Goal: Task Accomplishment & Management: Complete application form

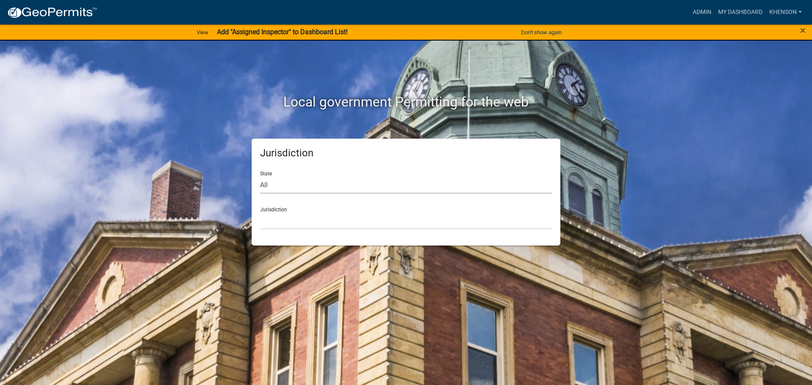
drag, startPoint x: 275, startPoint y: 188, endPoint x: 275, endPoint y: 192, distance: 4.7
click at [275, 188] on select "All [US_STATE] [US_STATE] [US_STATE] [US_STATE] [US_STATE] [US_STATE] [US_STATE…" at bounding box center [406, 184] width 292 height 17
select select "[US_STATE]"
click at [260, 176] on select "All [US_STATE] [US_STATE] [US_STATE] [US_STATE] [US_STATE] [US_STATE] [US_STATE…" at bounding box center [406, 184] width 292 height 17
drag, startPoint x: 275, startPoint y: 193, endPoint x: 285, endPoint y: 223, distance: 31.7
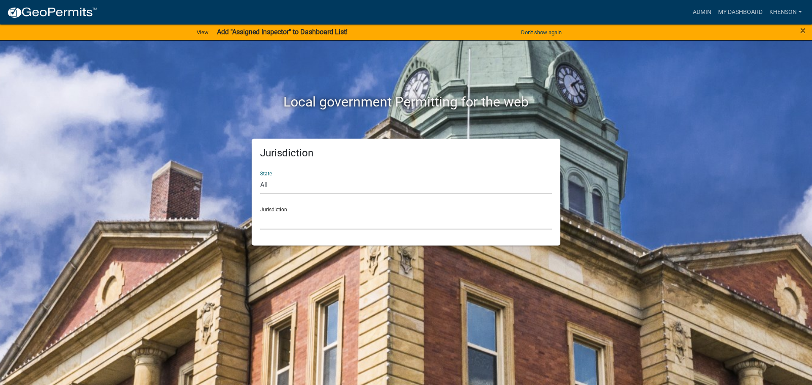
click at [285, 223] on select "[GEOGRAPHIC_DATA], [US_STATE][PERSON_NAME][GEOGRAPHIC_DATA], [US_STATE][PERSON_…" at bounding box center [406, 220] width 292 height 17
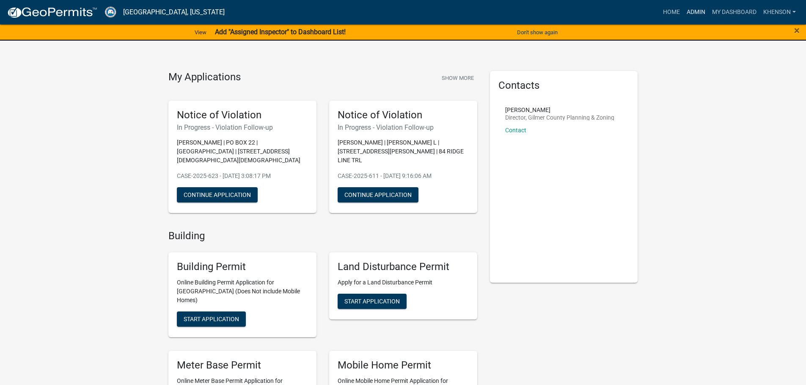
click at [697, 10] on link "Admin" at bounding box center [695, 12] width 25 height 16
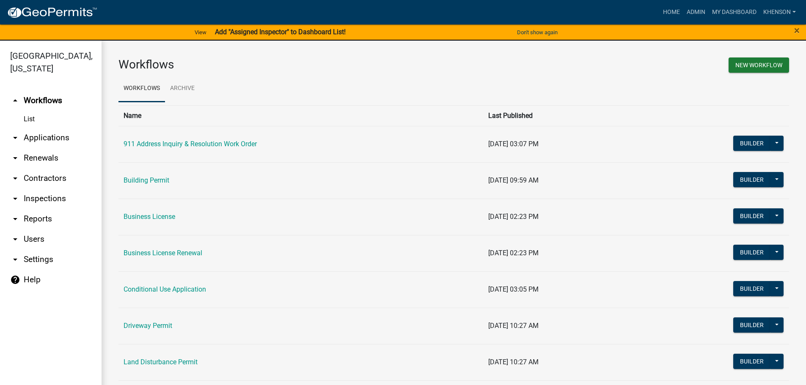
click at [53, 140] on link "arrow_drop_down Applications" at bounding box center [51, 138] width 102 height 20
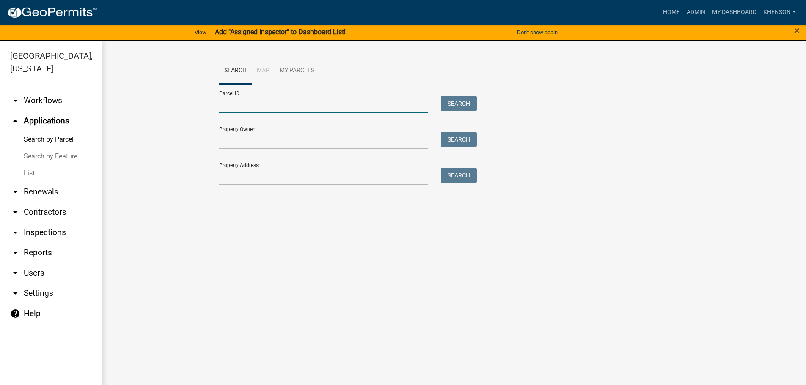
click at [247, 106] on input "Parcel ID:" at bounding box center [323, 104] width 209 height 17
type input "3022016b"
click at [454, 104] on button "Search" at bounding box center [459, 103] width 36 height 15
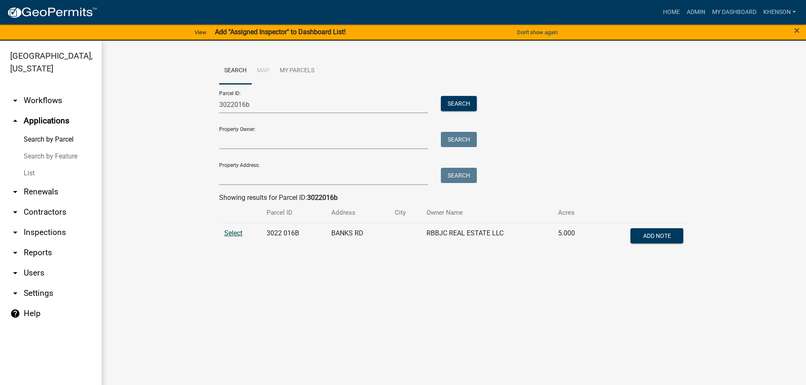
click at [232, 233] on span "Select" at bounding box center [233, 233] width 18 height 8
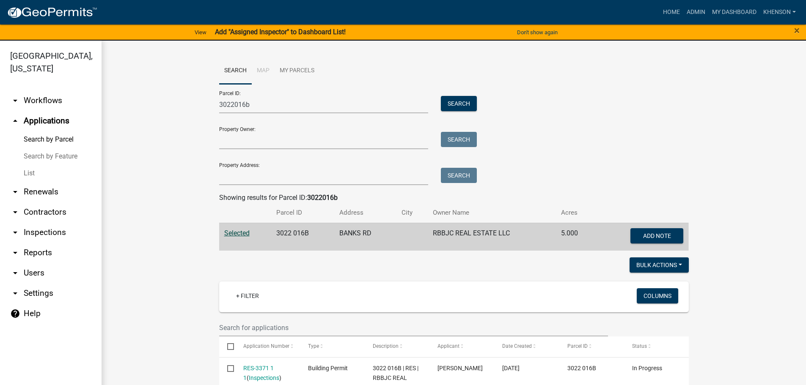
scroll to position [169, 0]
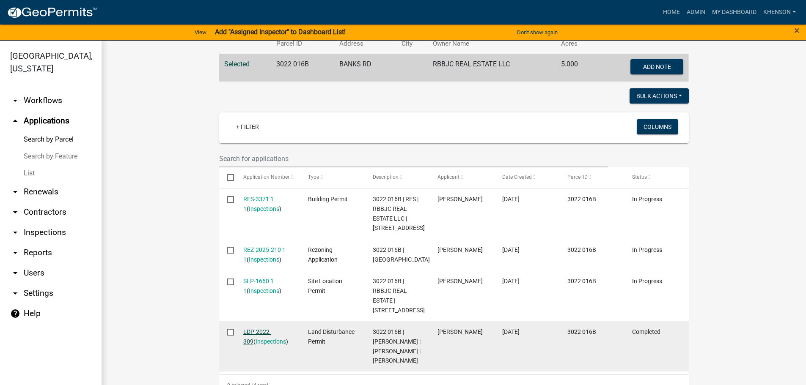
click at [271, 329] on link "LDP-2022-309" at bounding box center [257, 337] width 28 height 16
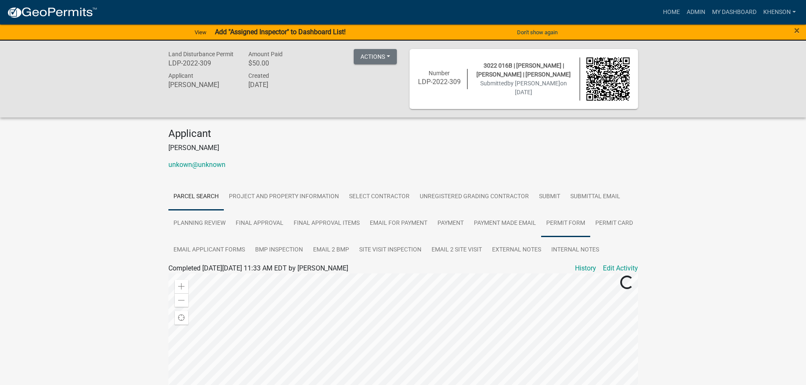
click at [557, 222] on link "Permit Form" at bounding box center [565, 223] width 49 height 27
click at [183, 283] on link "Permit Form" at bounding box center [189, 278] width 37 height 8
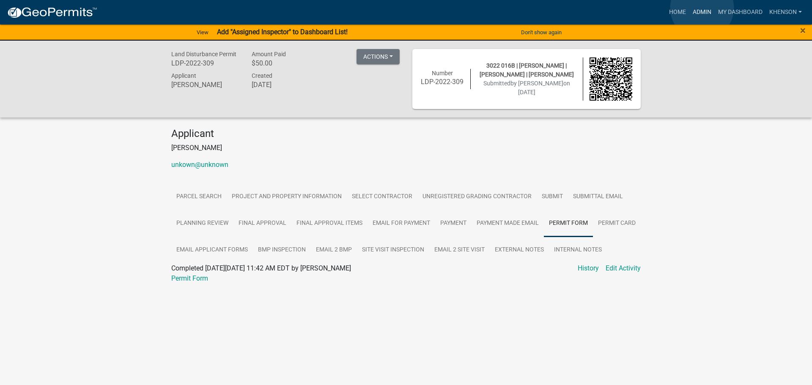
click at [702, 8] on link "Admin" at bounding box center [701, 12] width 25 height 16
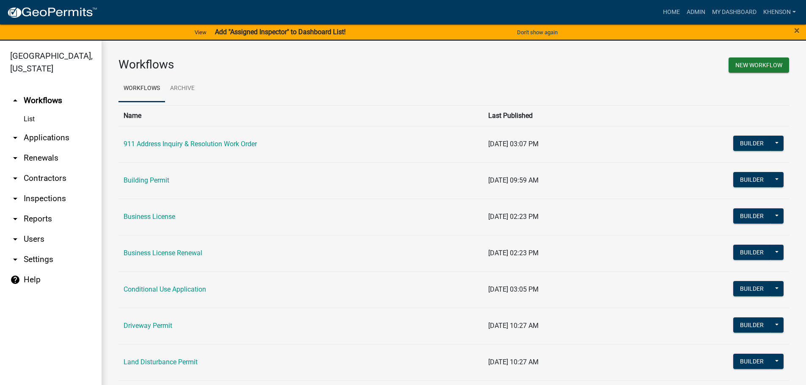
click at [48, 133] on link "arrow_drop_down Applications" at bounding box center [51, 138] width 102 height 20
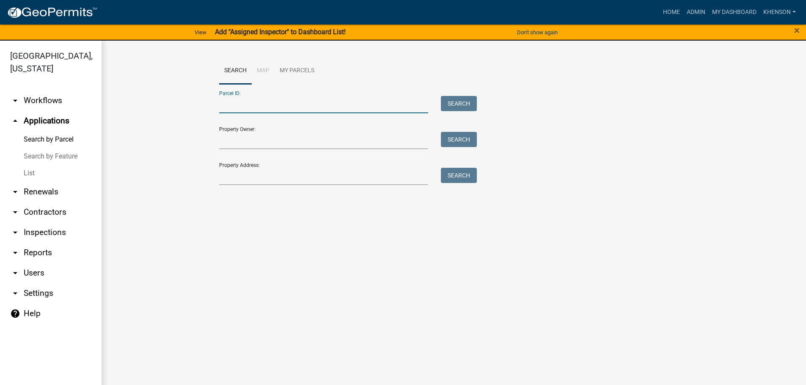
click at [250, 109] on input "Parcel ID:" at bounding box center [323, 104] width 209 height 17
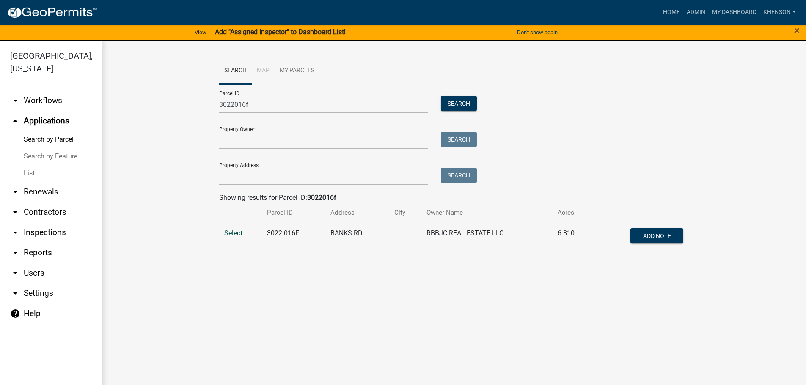
click at [238, 233] on span "Select" at bounding box center [233, 233] width 18 height 8
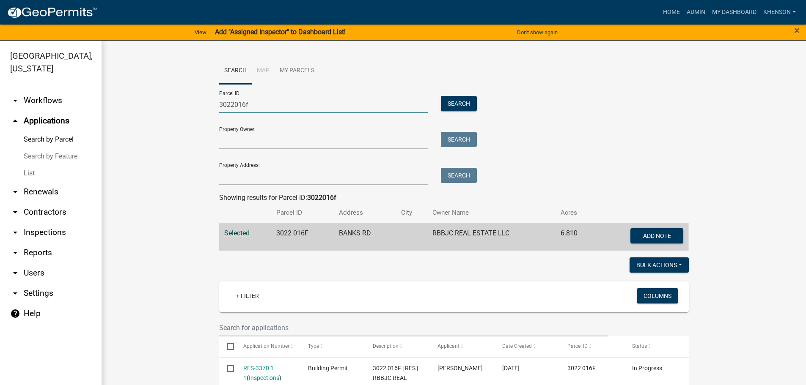
click at [255, 107] on input "3022016f" at bounding box center [323, 104] width 209 height 17
type input "3022016b"
click at [459, 101] on button "Search" at bounding box center [459, 103] width 36 height 15
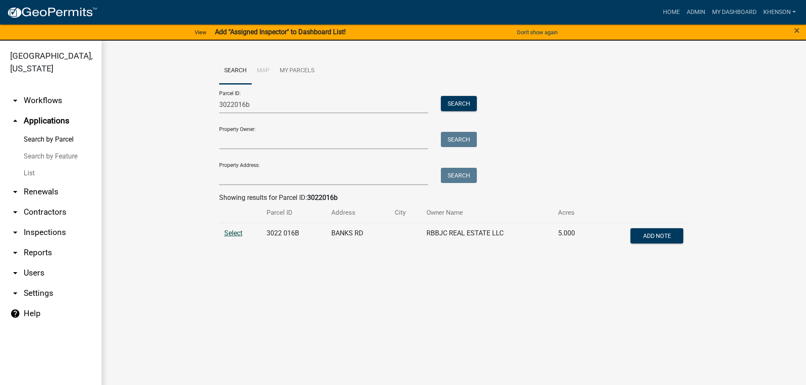
click at [228, 231] on span "Select" at bounding box center [233, 233] width 18 height 8
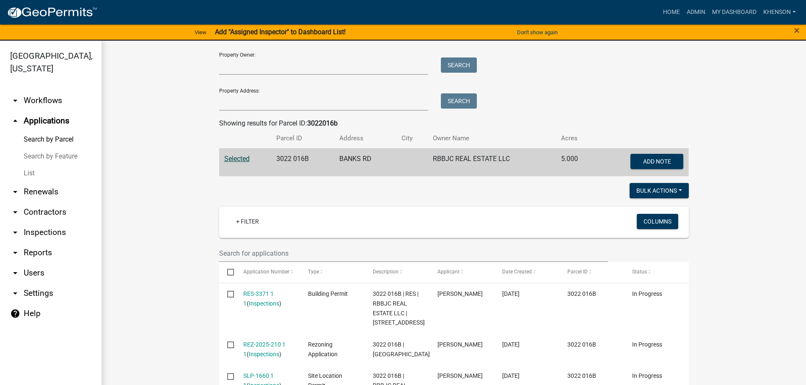
scroll to position [197, 0]
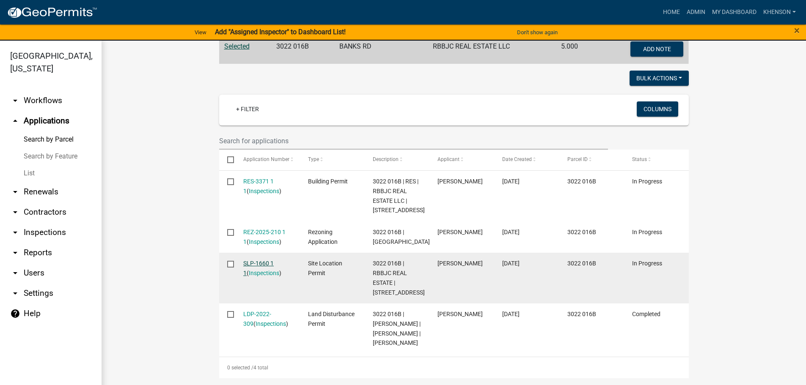
click at [264, 260] on link "SLP-1660 1 1" at bounding box center [258, 268] width 30 height 16
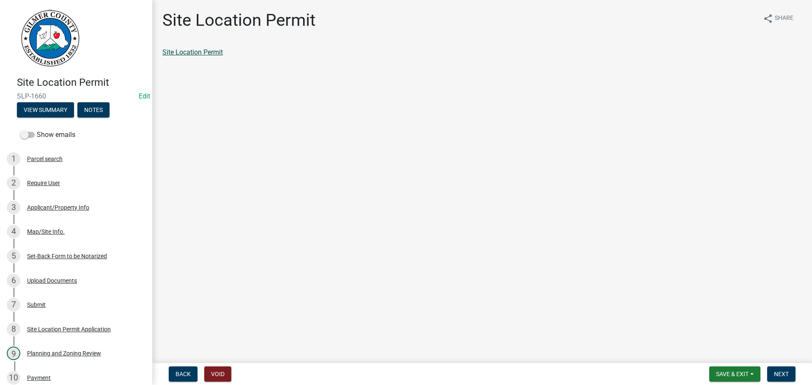
click at [186, 51] on link "Site Location Permit" at bounding box center [192, 52] width 60 height 8
click at [736, 375] on span "Save & Exit" at bounding box center [732, 374] width 33 height 7
click at [721, 355] on button "Save & Exit" at bounding box center [727, 352] width 68 height 20
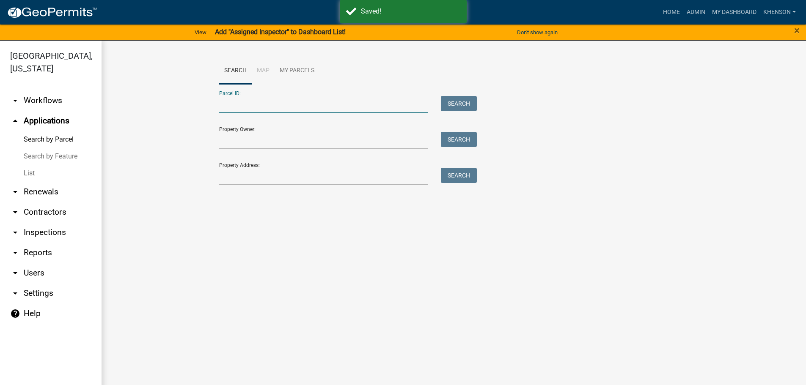
click at [232, 107] on input "Parcel ID:" at bounding box center [323, 104] width 209 height 17
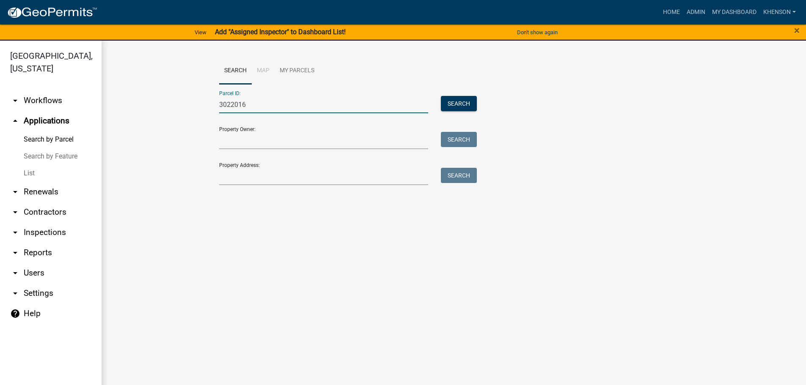
type input "3022016b"
click at [464, 107] on button "Search" at bounding box center [459, 103] width 36 height 15
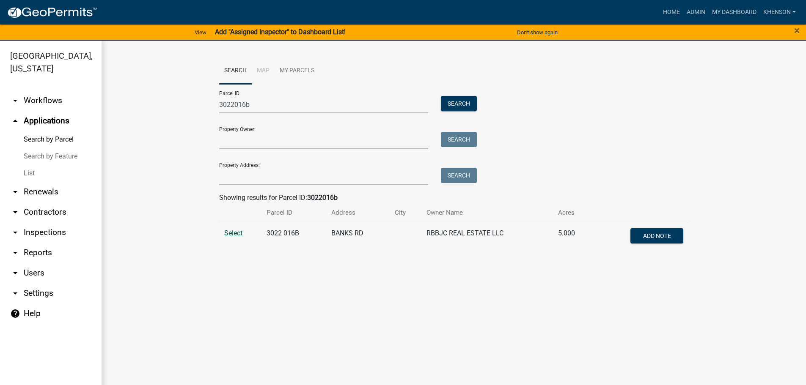
click at [236, 232] on span "Select" at bounding box center [233, 233] width 18 height 8
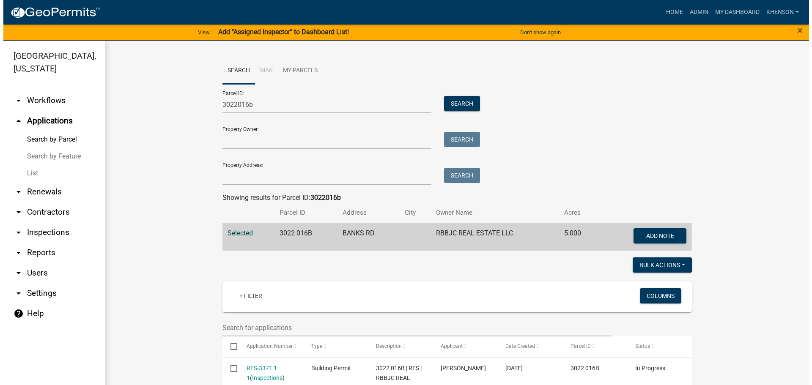
scroll to position [197, 0]
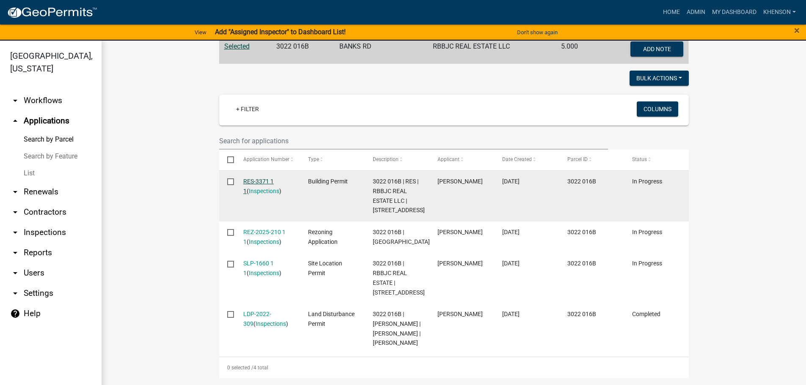
click at [257, 178] on link "RES-3371 1 1" at bounding box center [258, 186] width 30 height 16
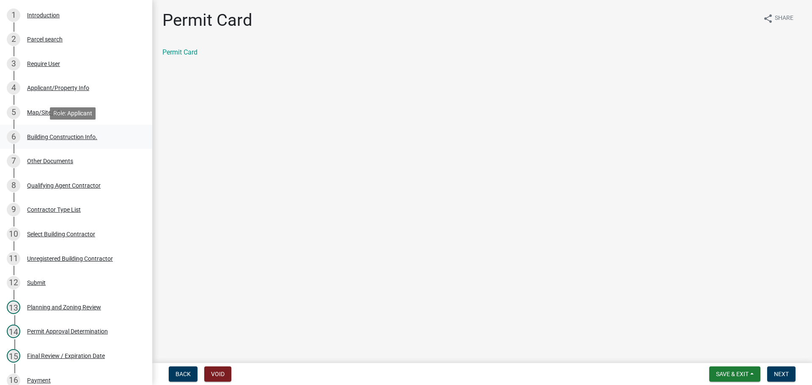
scroll to position [211, 0]
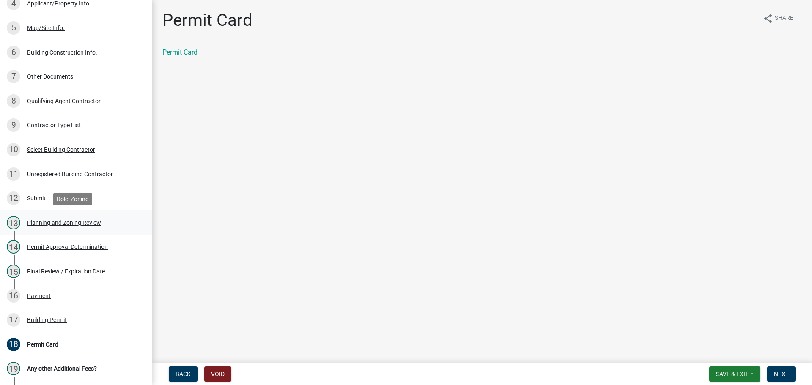
click at [93, 220] on div "Planning and Zoning Review" at bounding box center [64, 223] width 74 height 6
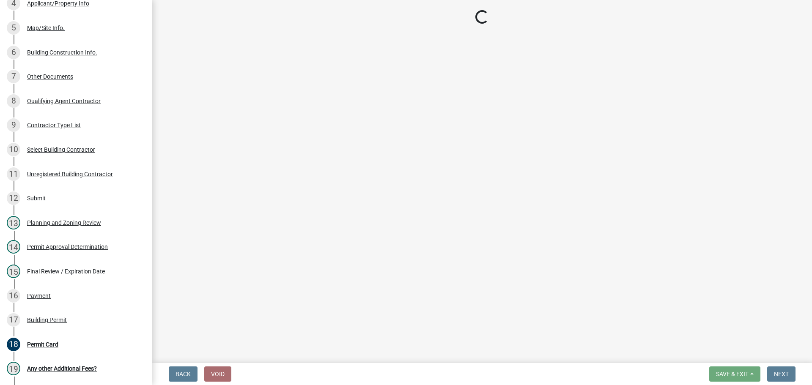
select select "b5c39336-92b9-49ce-a0a5-4e9e9babf743"
select select "5ce200eb-feb1-496b-8127-7891293955f5"
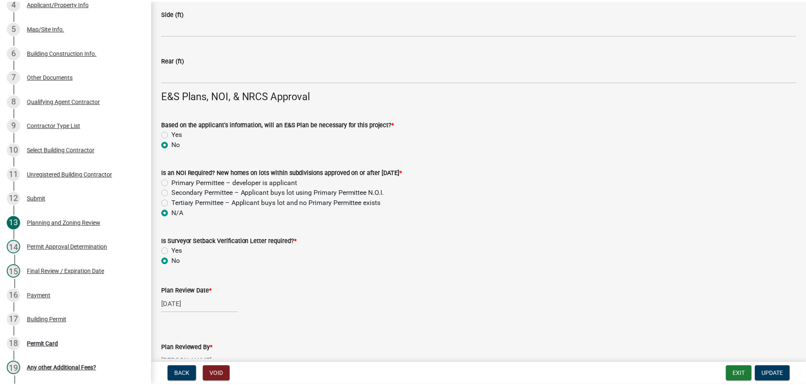
scroll to position [1797, 0]
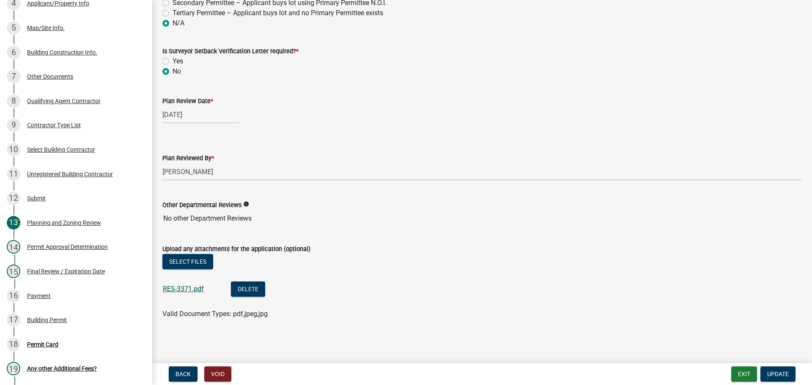
click at [184, 289] on link "RES-3371.pdf" at bounding box center [183, 289] width 41 height 8
click at [743, 368] on button "Exit" at bounding box center [744, 374] width 26 height 15
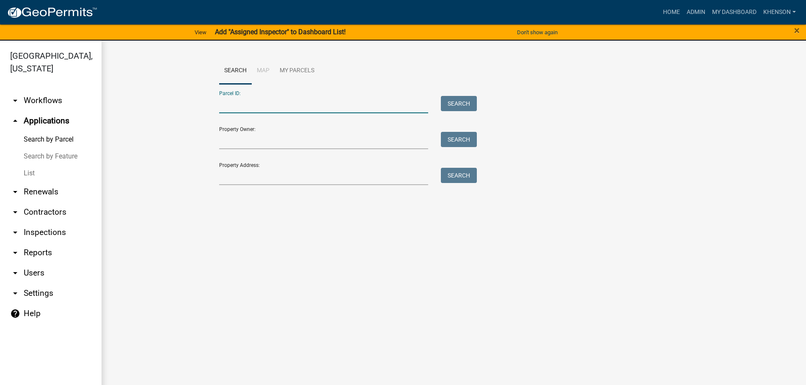
click at [255, 104] on input "Parcel ID:" at bounding box center [323, 104] width 209 height 17
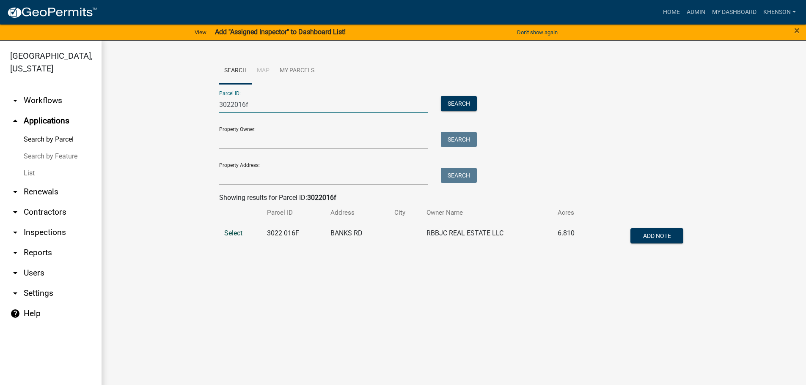
type input "3022016f"
click at [228, 232] on span "Select" at bounding box center [233, 233] width 18 height 8
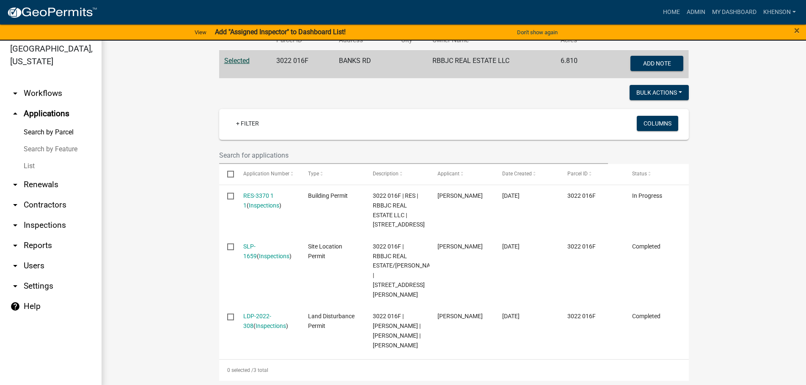
scroll to position [10, 0]
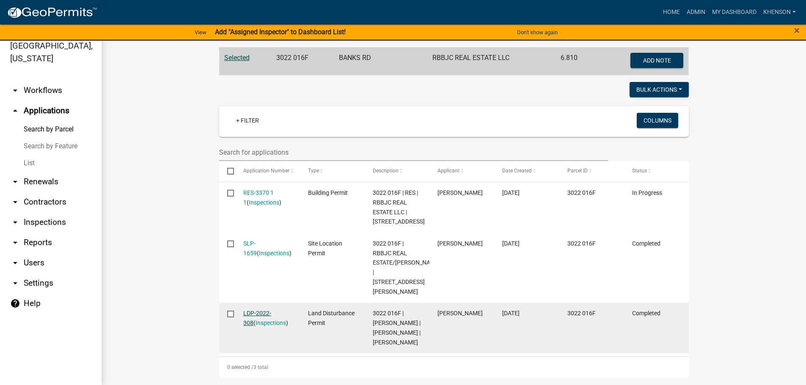
click at [267, 310] on link "LDP-2022-308" at bounding box center [257, 318] width 28 height 16
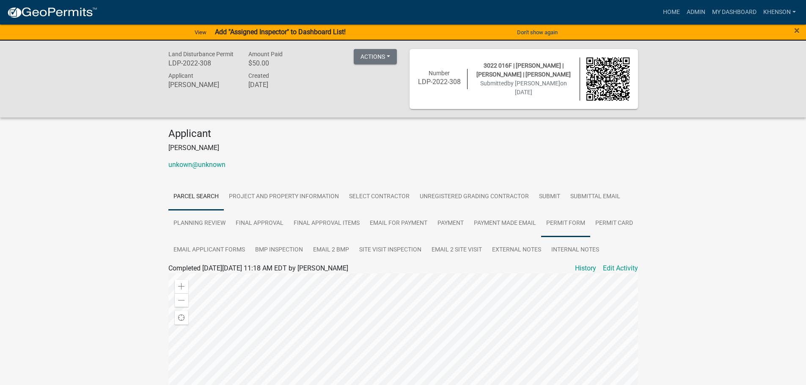
click at [561, 222] on link "Permit Form" at bounding box center [565, 223] width 49 height 27
click at [188, 283] on link "Permit Form" at bounding box center [189, 278] width 37 height 8
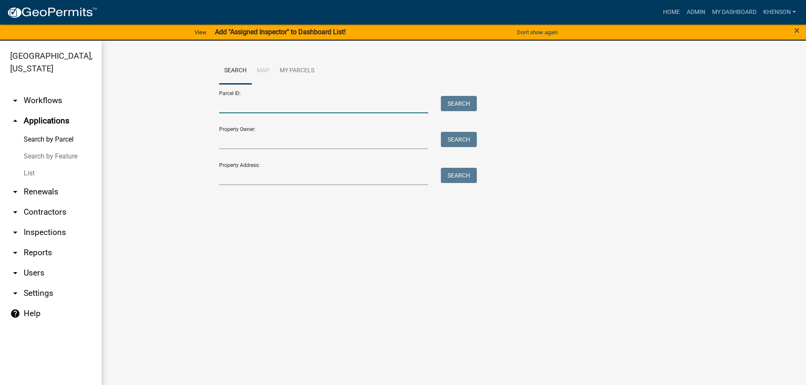
click at [251, 102] on input "Parcel ID:" at bounding box center [323, 104] width 209 height 17
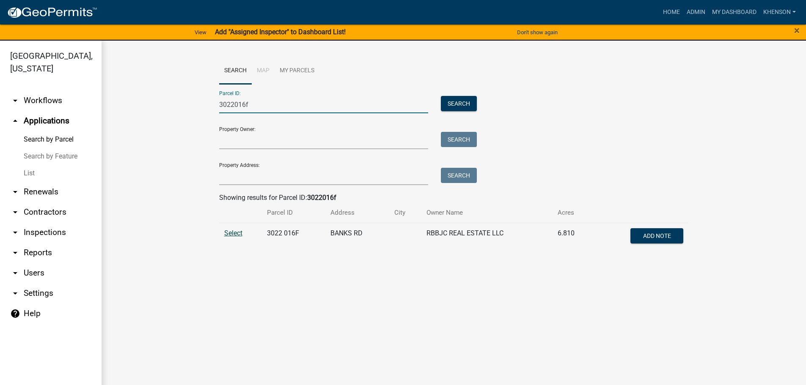
type input "3022016f"
click at [232, 232] on span "Select" at bounding box center [233, 233] width 18 height 8
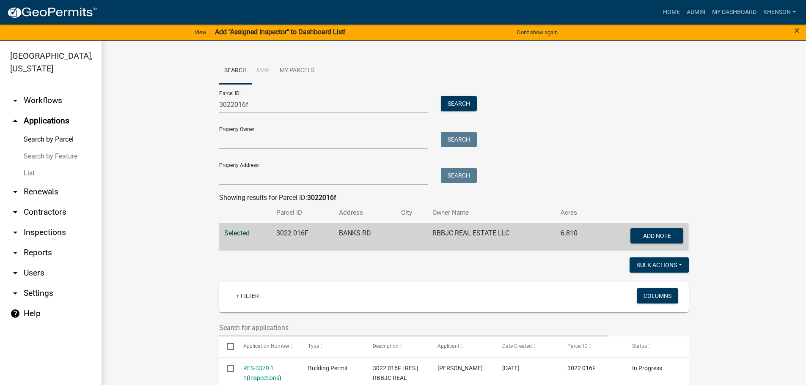
scroll to position [165, 0]
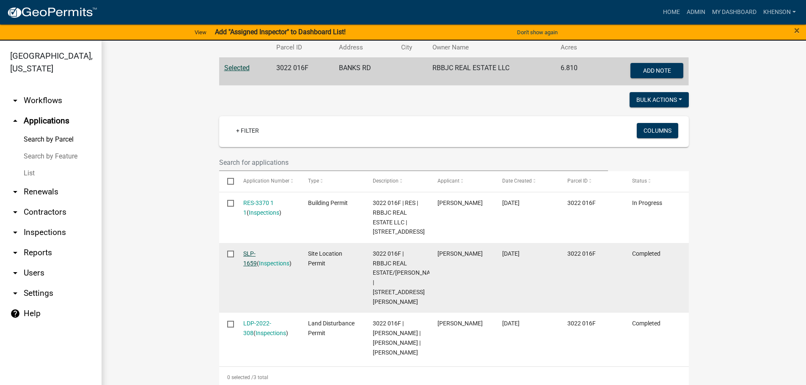
click at [257, 253] on link "SLP-1659" at bounding box center [250, 258] width 14 height 16
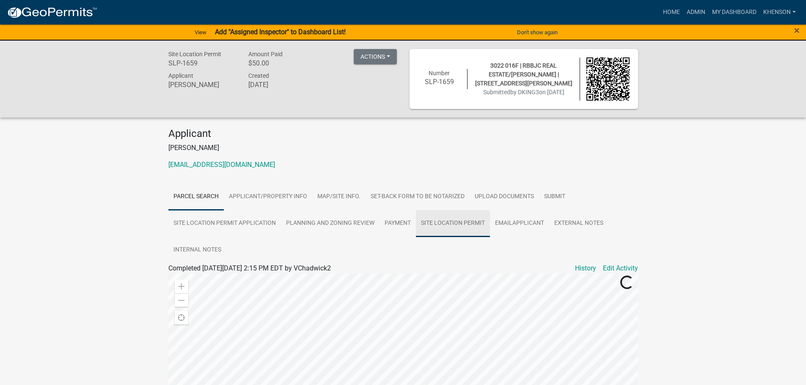
click at [461, 225] on link "Site Location Permit" at bounding box center [453, 223] width 74 height 27
click at [190, 280] on link "Site Location Permit" at bounding box center [201, 278] width 60 height 8
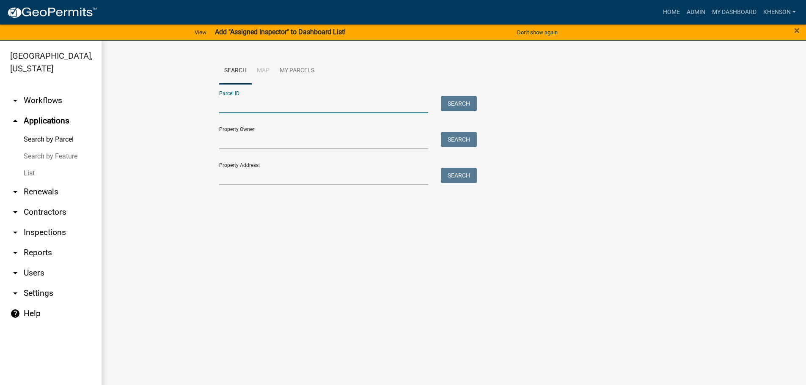
click at [238, 107] on input "Parcel ID:" at bounding box center [323, 104] width 209 height 17
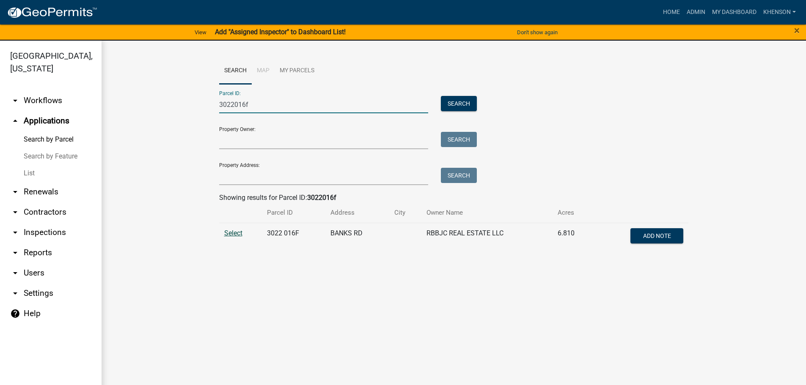
type input "3022016f"
click at [234, 233] on span "Select" at bounding box center [233, 233] width 18 height 8
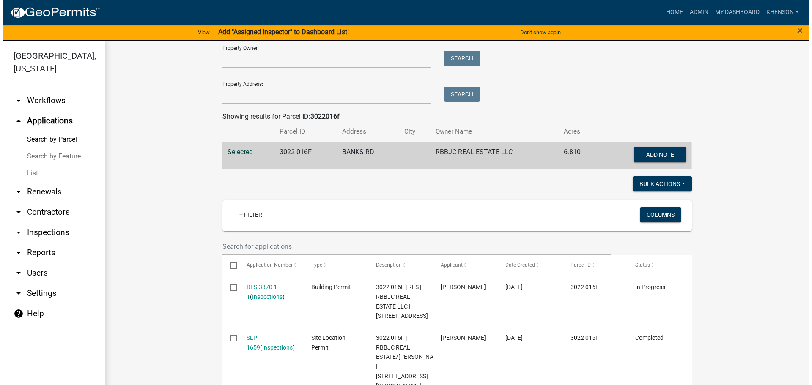
scroll to position [165, 0]
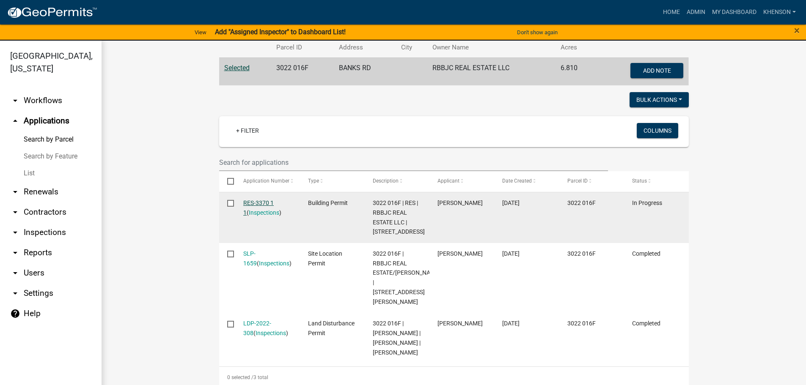
click at [263, 204] on link "RES-3370 1 1" at bounding box center [258, 208] width 30 height 16
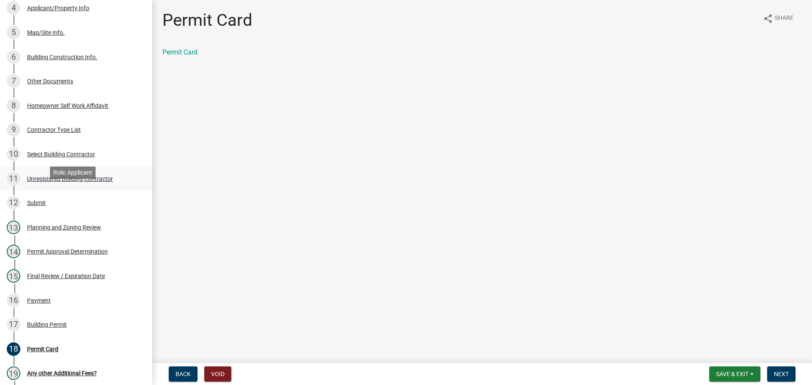
scroll to position [211, 0]
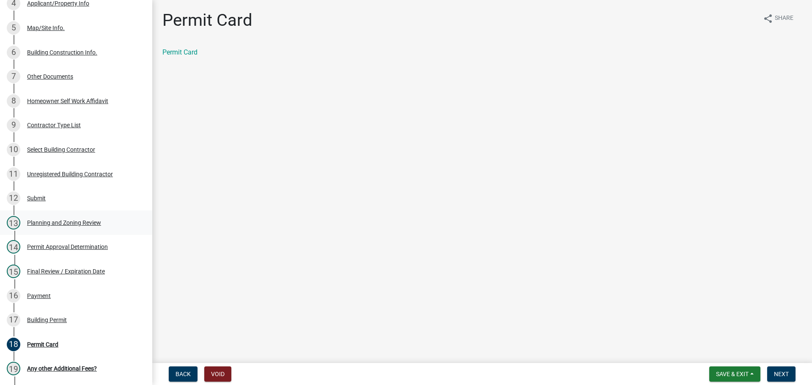
click at [88, 222] on div "Planning and Zoning Review" at bounding box center [64, 223] width 74 height 6
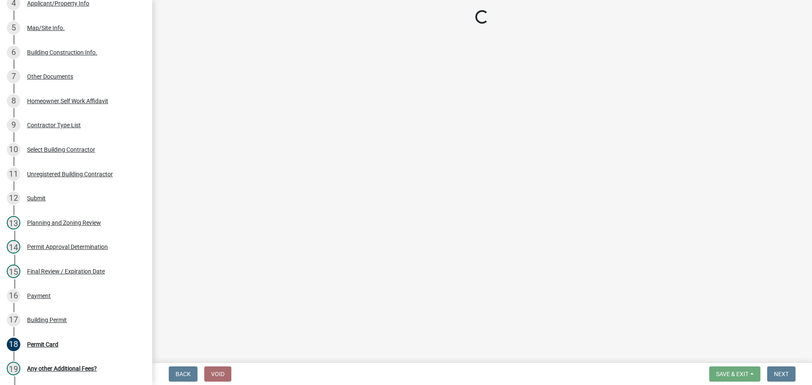
select select "b5c39336-92b9-49ce-a0a5-4e9e9babf743"
select select "5ce200eb-feb1-496b-8127-7891293955f5"
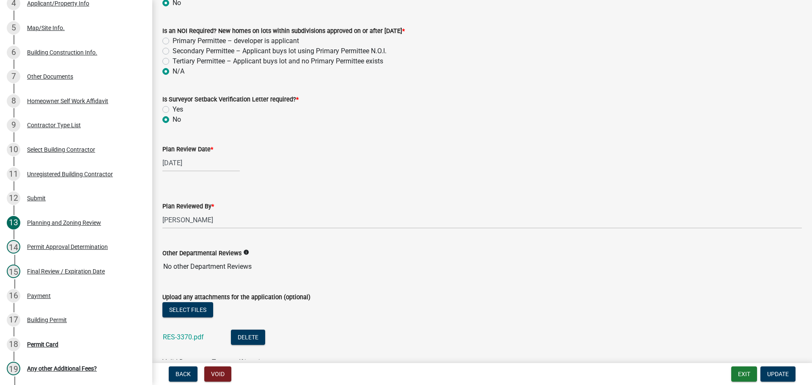
scroll to position [1797, 0]
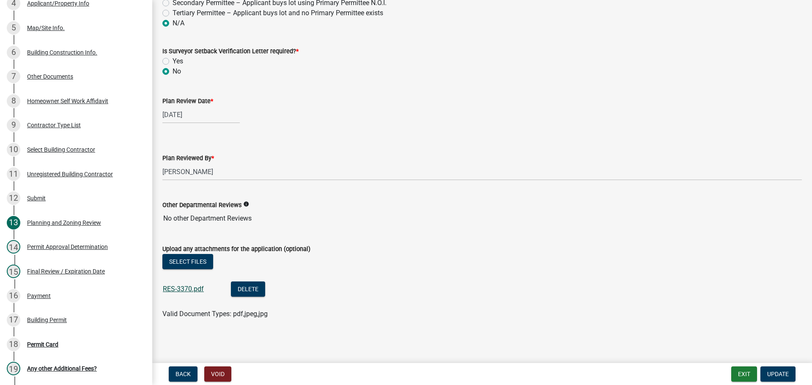
click at [187, 288] on link "RES-3370.pdf" at bounding box center [183, 289] width 41 height 8
